Goal: Find specific page/section: Find specific page/section

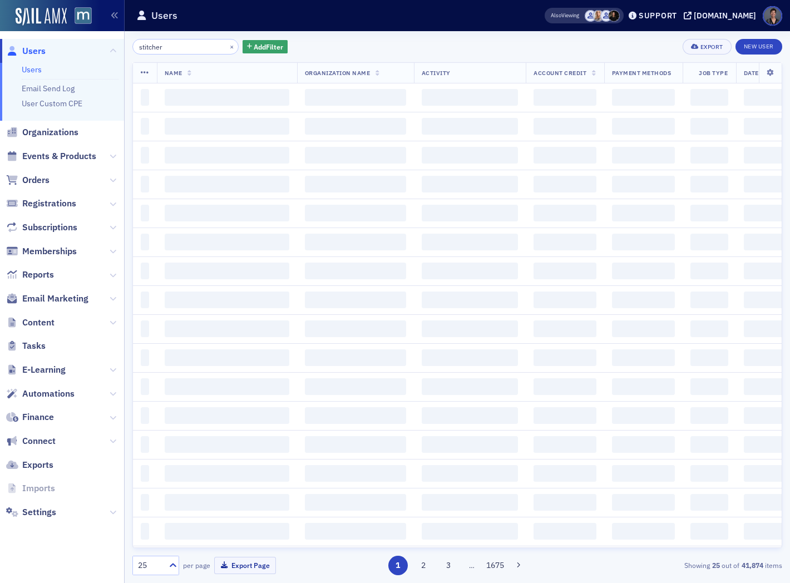
type input "stitcher"
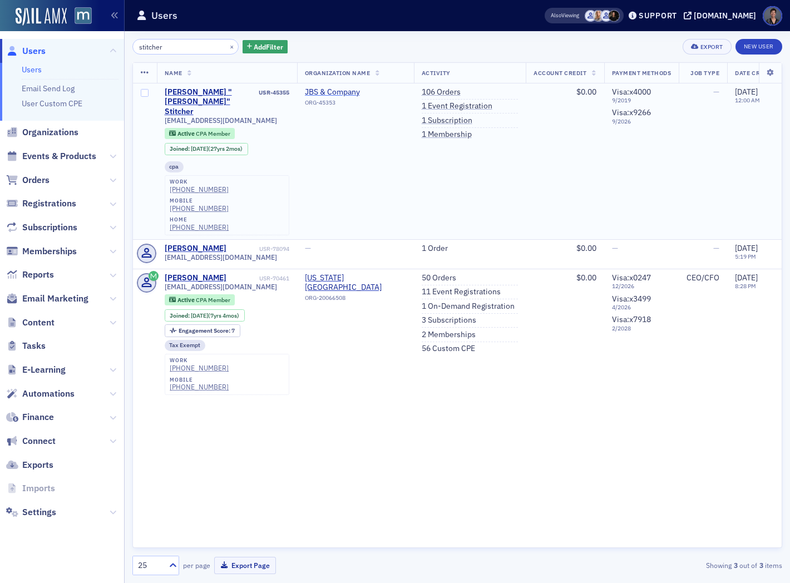
click at [340, 91] on span "JBS & Company" at bounding box center [355, 92] width 101 height 10
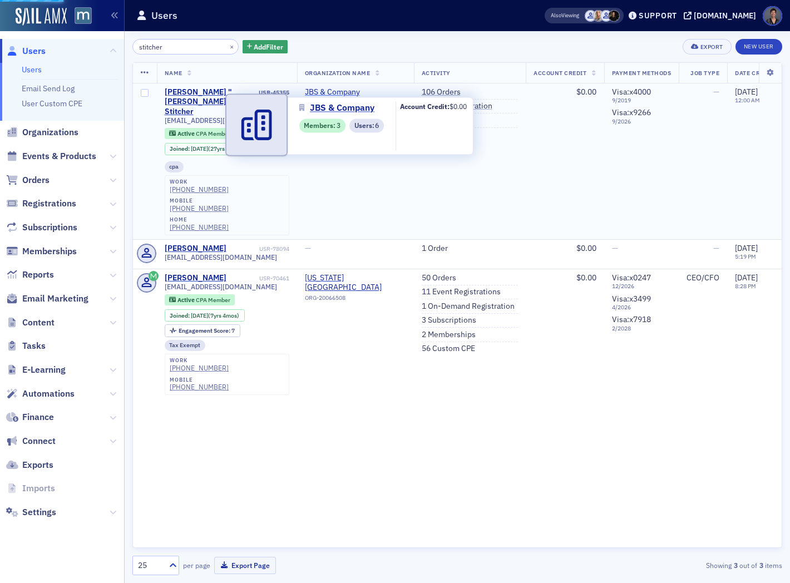
select select "US"
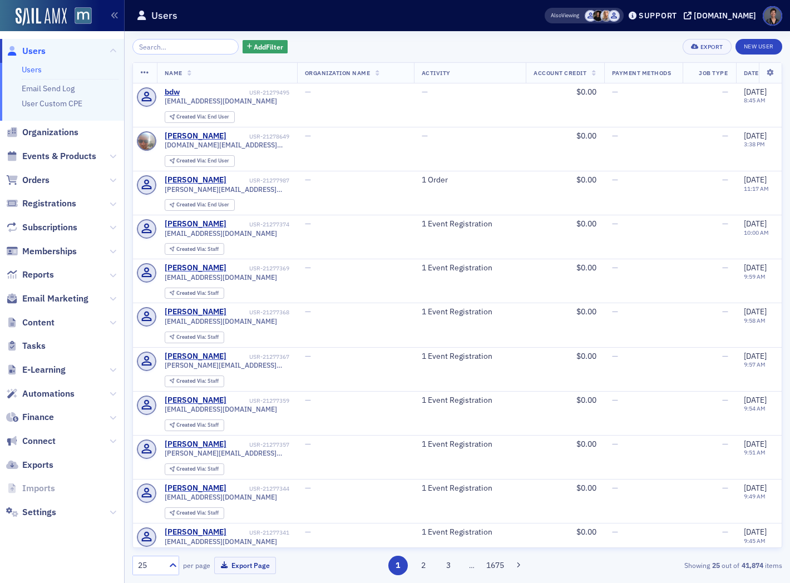
click at [179, 44] on input "search" at bounding box center [185, 47] width 106 height 16
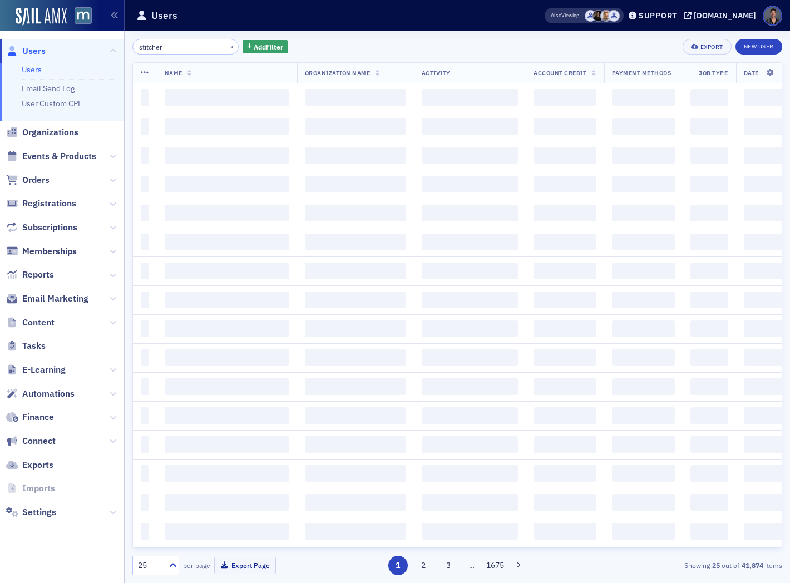
type input "stitcher"
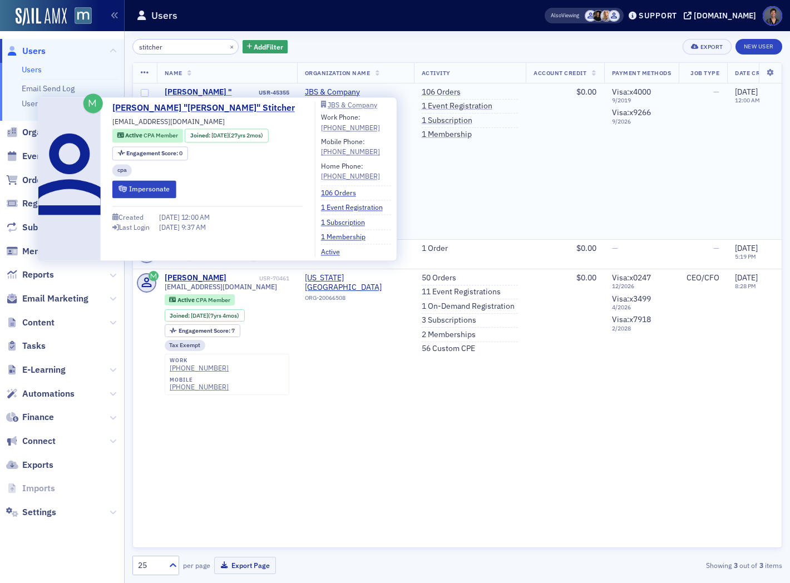
click at [201, 90] on div "[PERSON_NAME] "[PERSON_NAME]" Stitcher" at bounding box center [211, 101] width 92 height 29
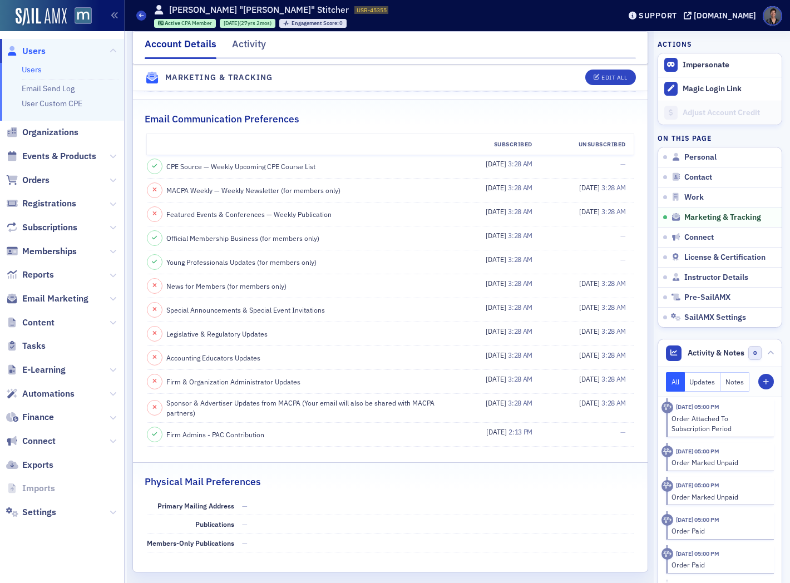
scroll to position [1172, 0]
